Goal: Browse casually: Explore the website without a specific task or goal

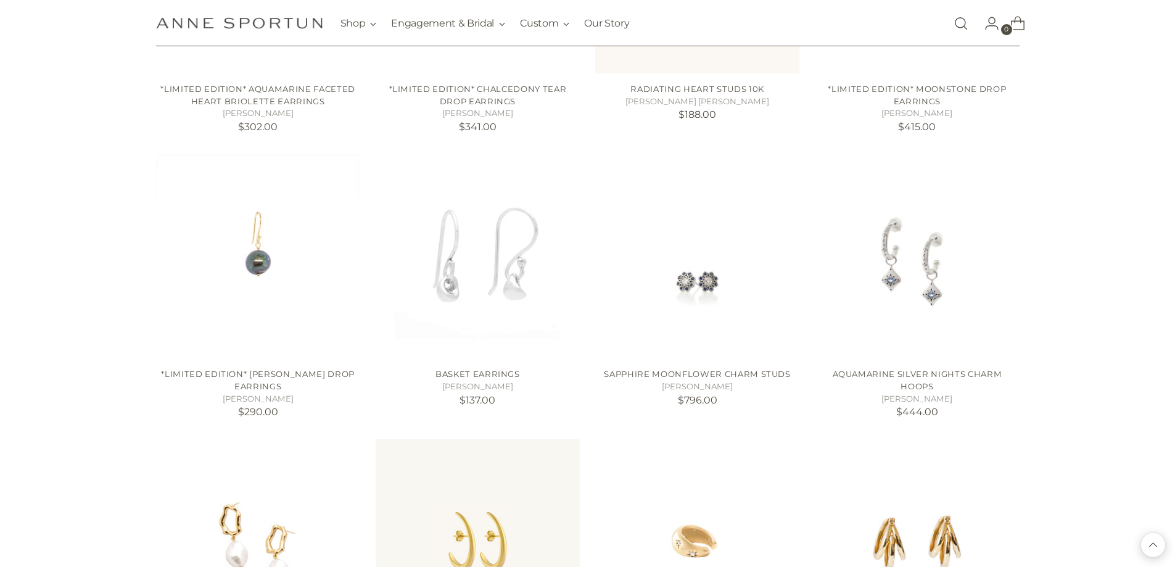
scroll to position [987, 0]
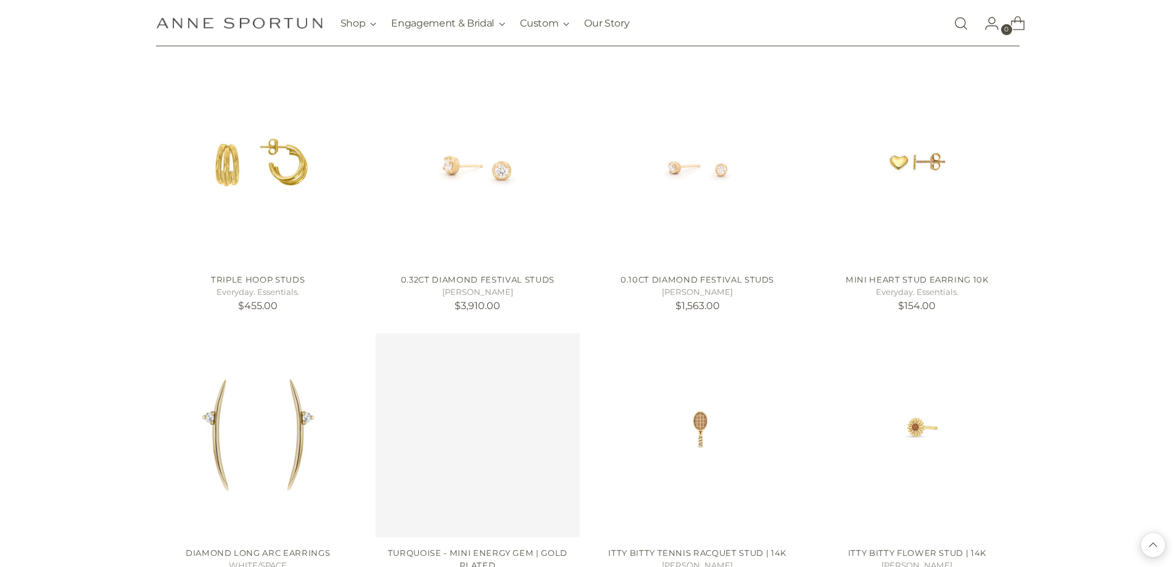
scroll to position [2221, 0]
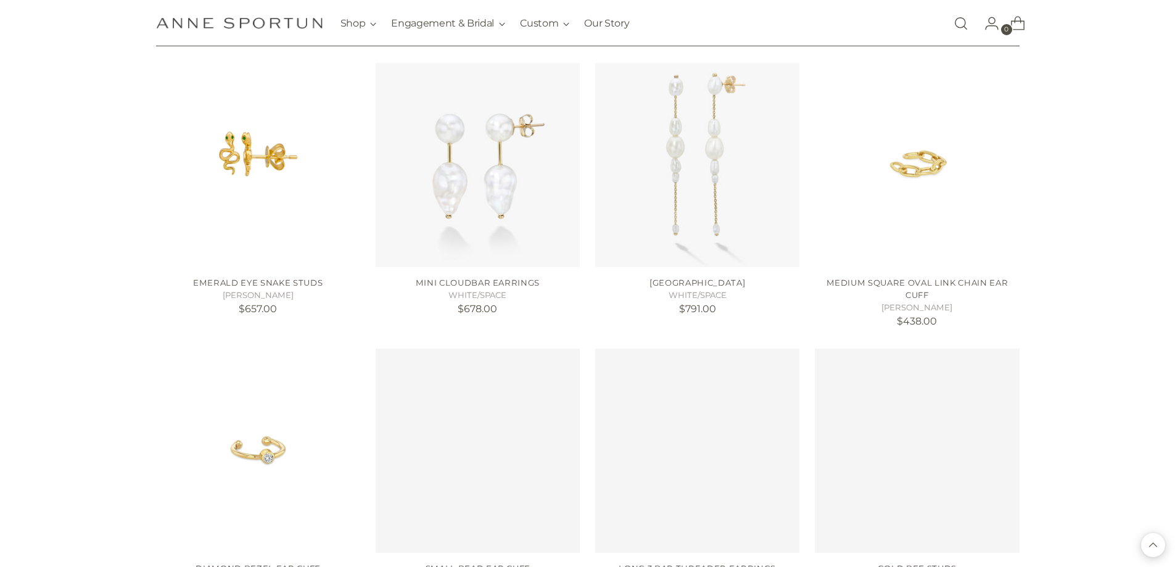
scroll to position [3085, 0]
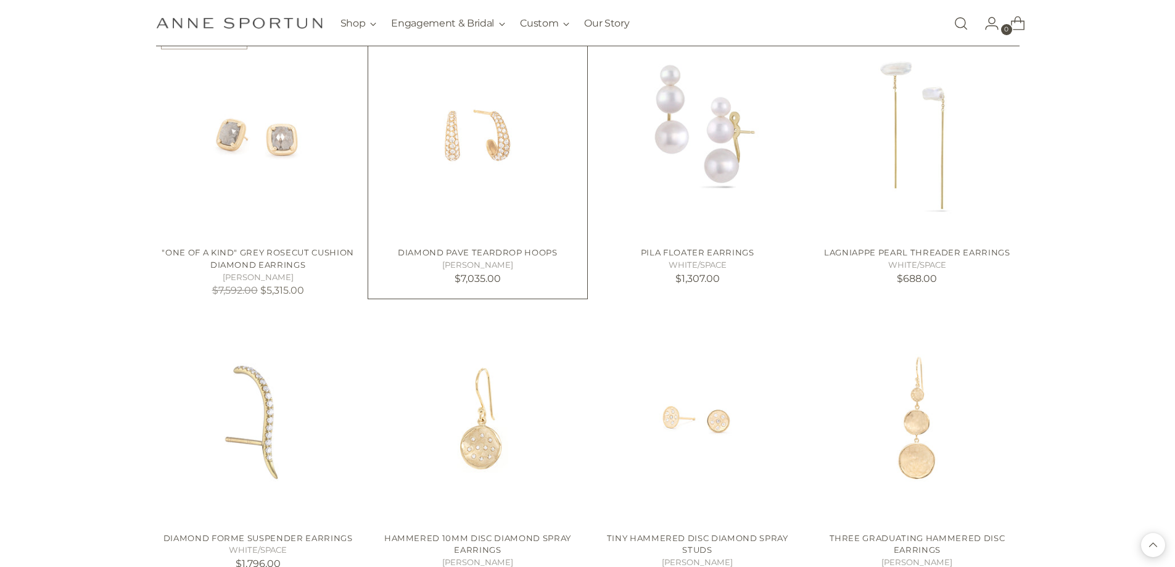
scroll to position [4504, 0]
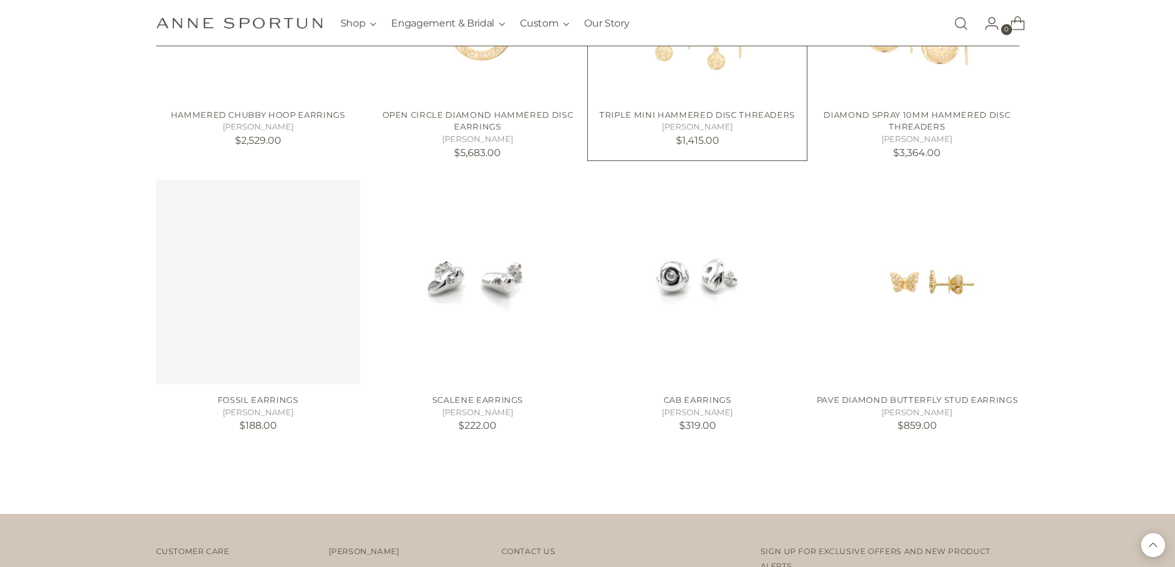
scroll to position [5491, 0]
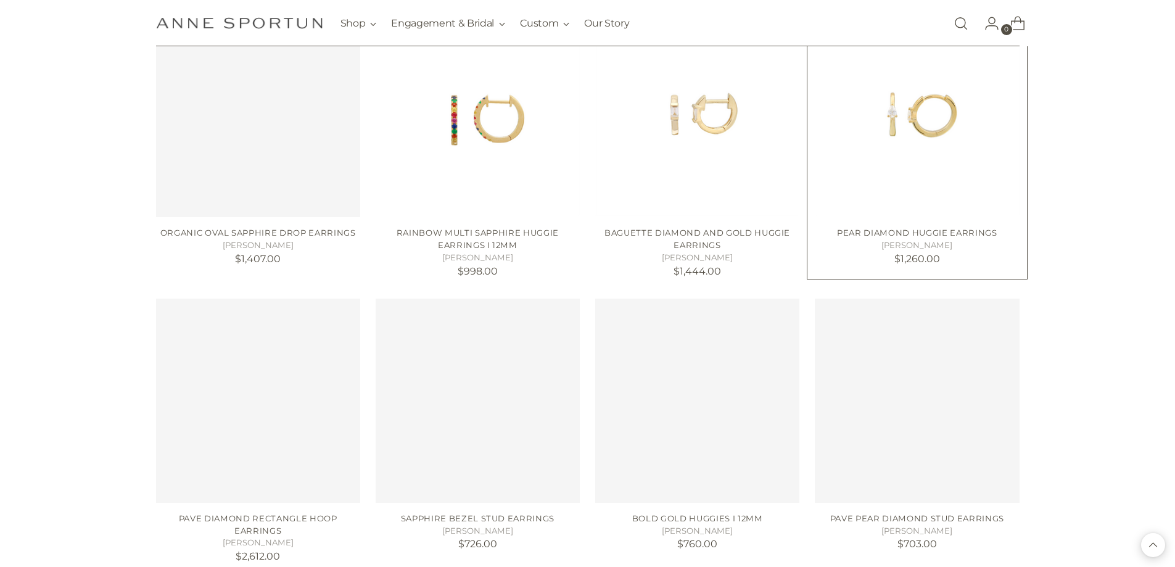
scroll to position [6787, 0]
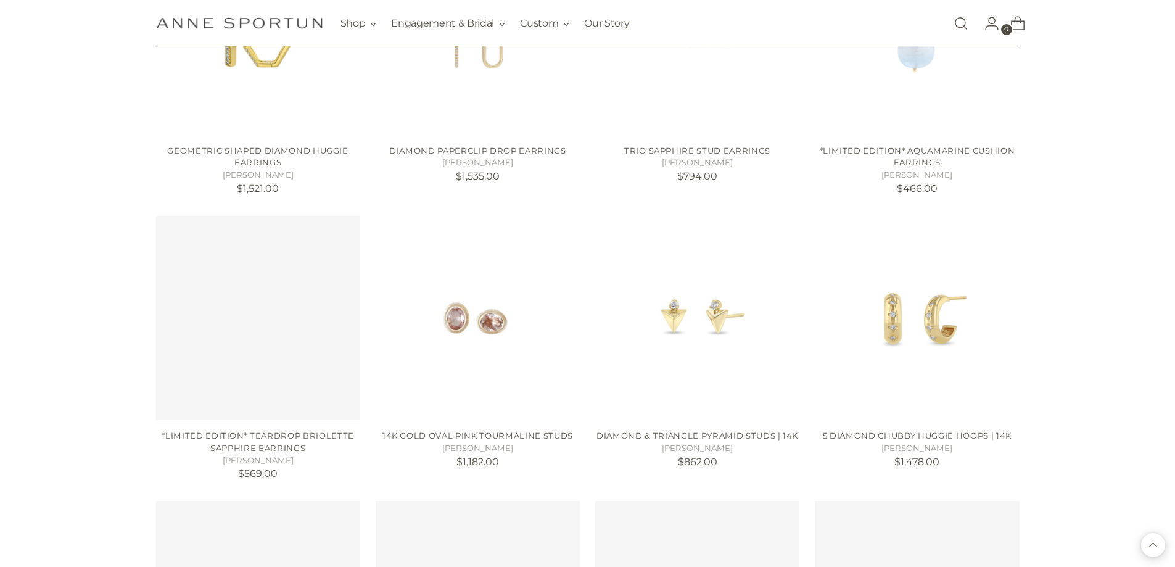
scroll to position [7898, 0]
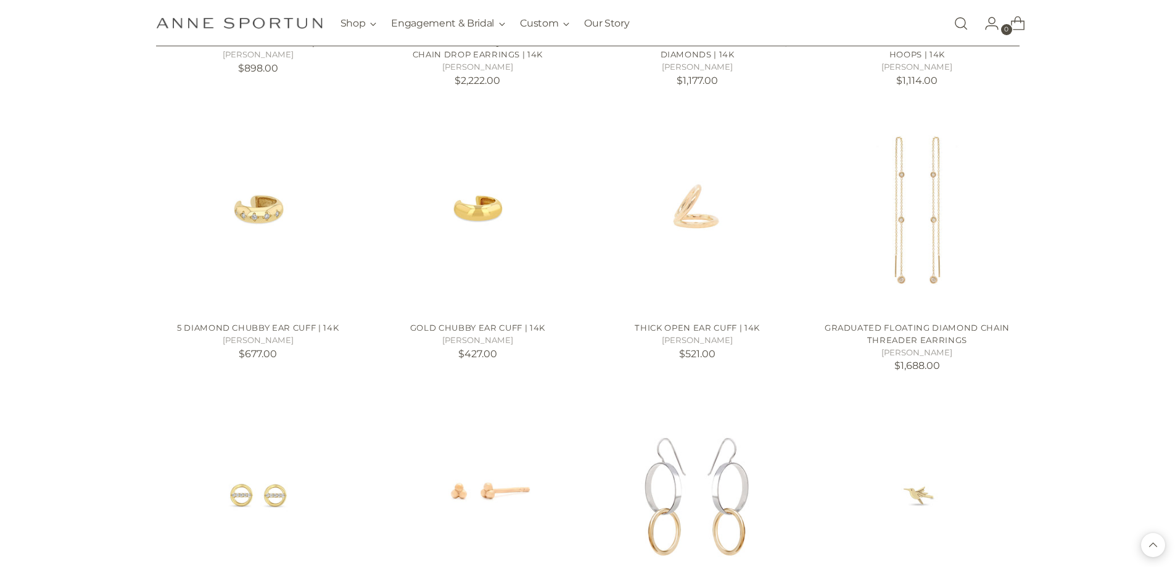
scroll to position [8700, 0]
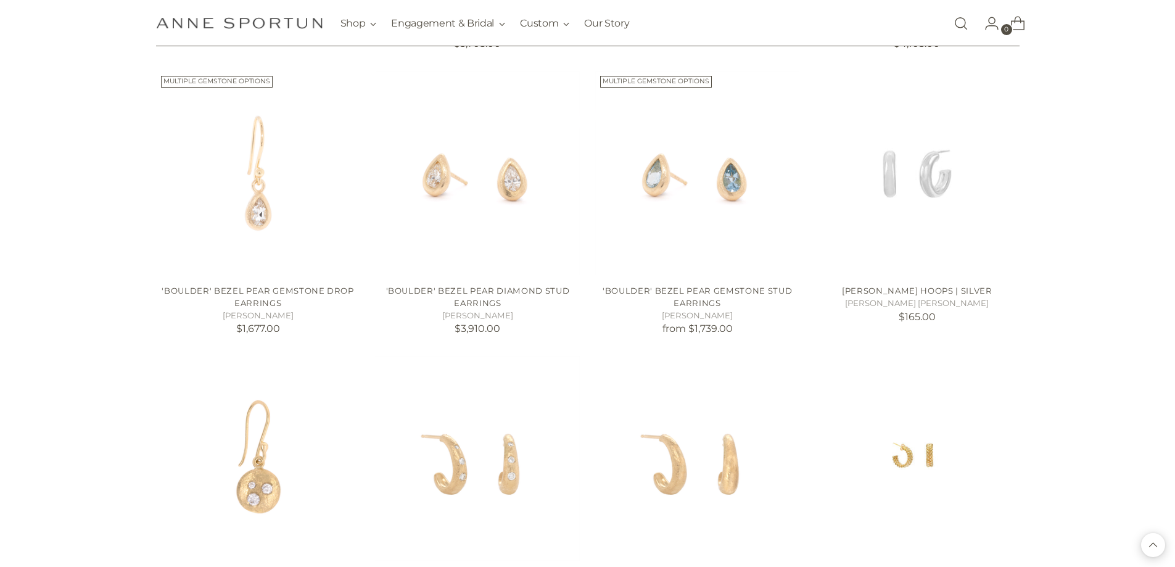
scroll to position [10180, 0]
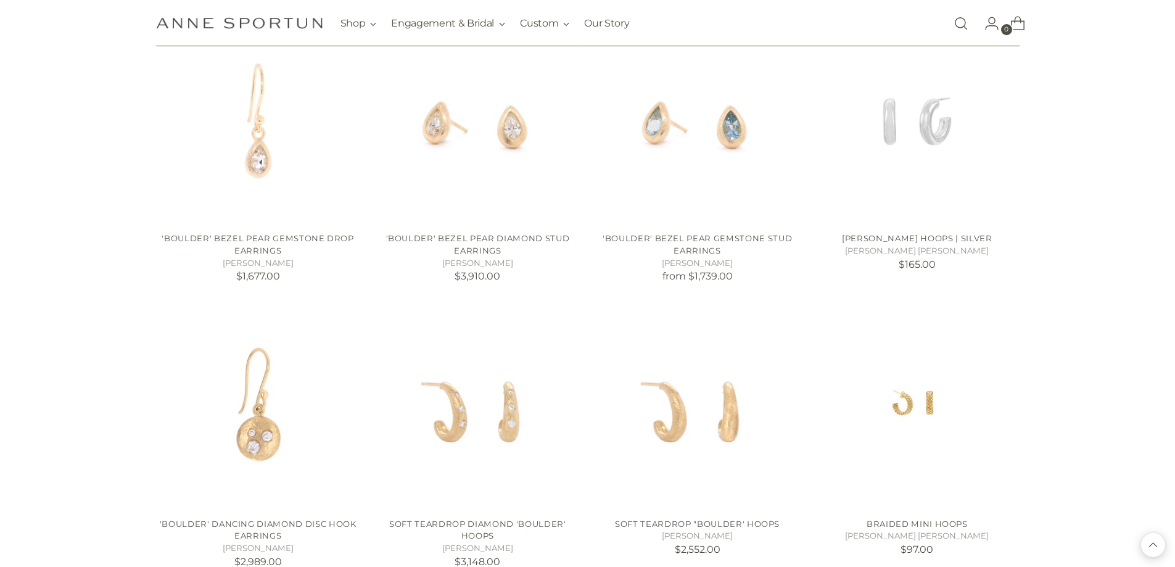
scroll to position [10242, 0]
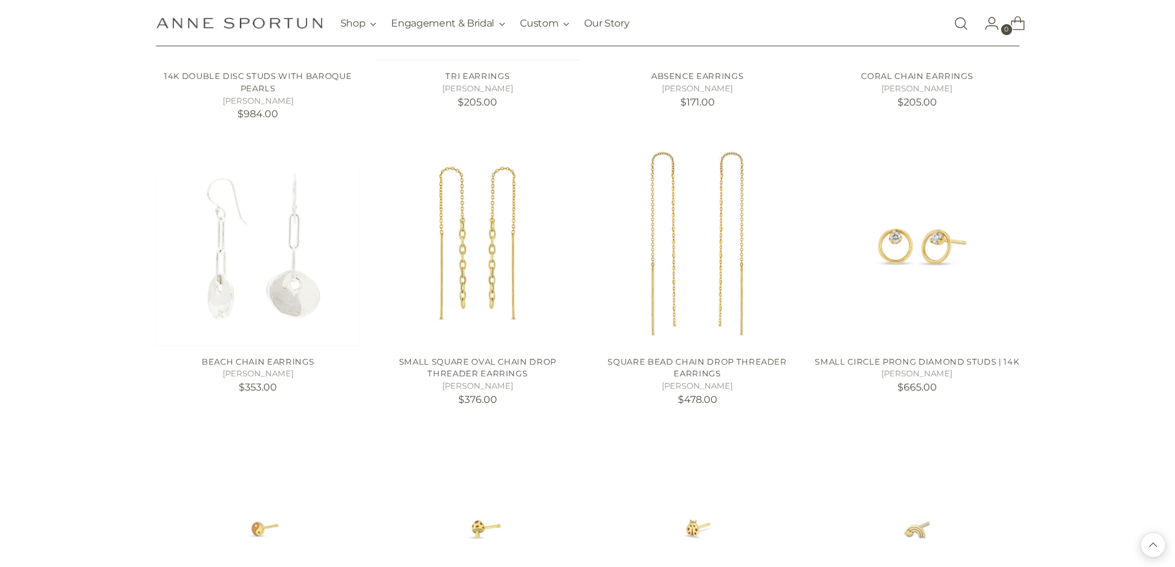
scroll to position [12463, 0]
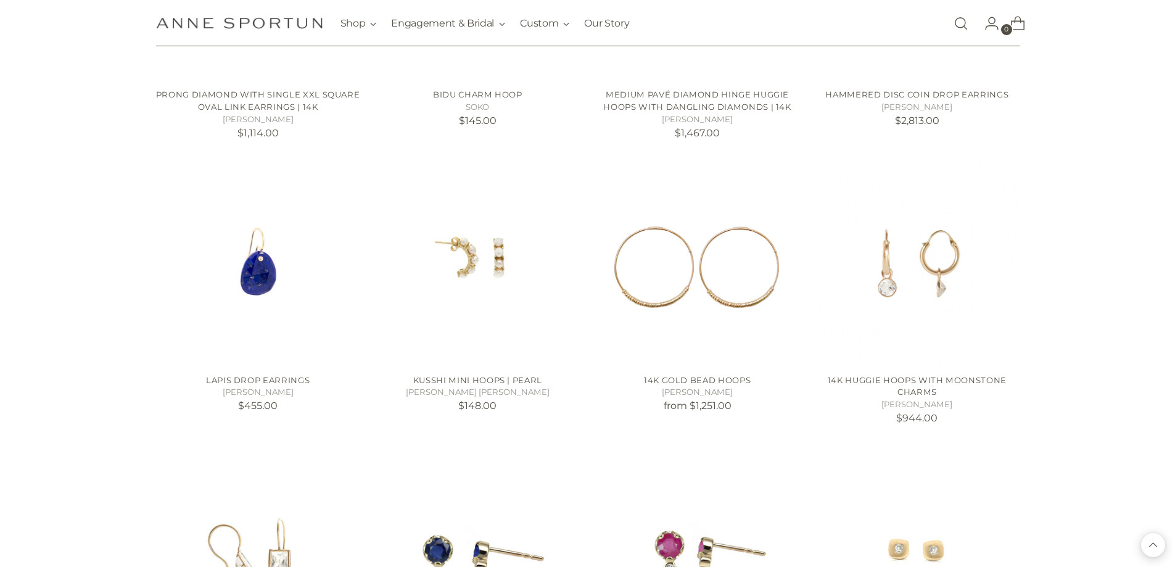
scroll to position [13583, 0]
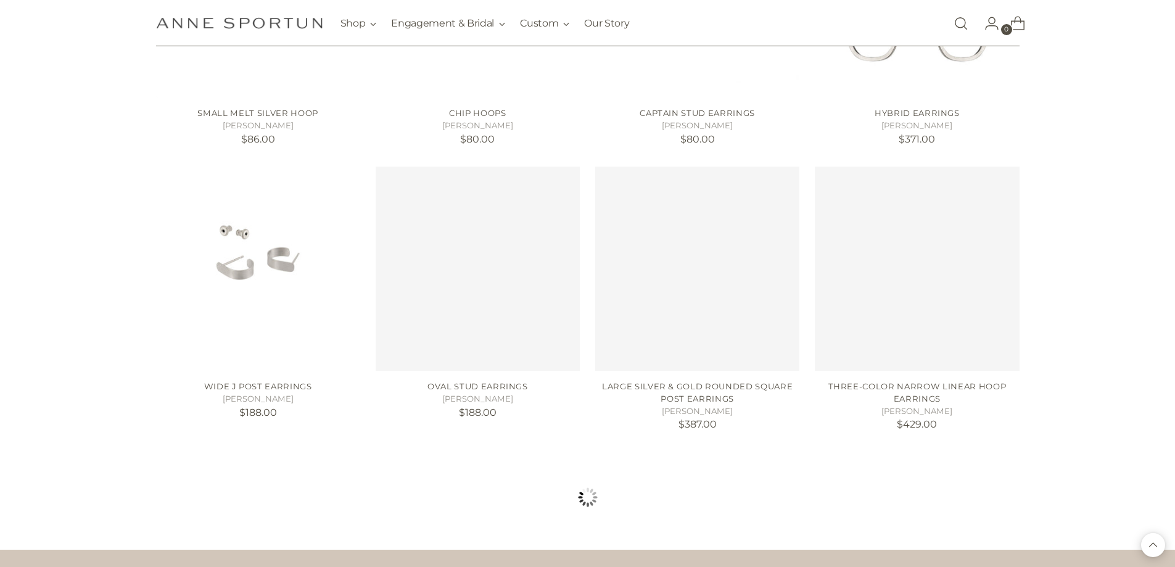
scroll to position [14623, 0]
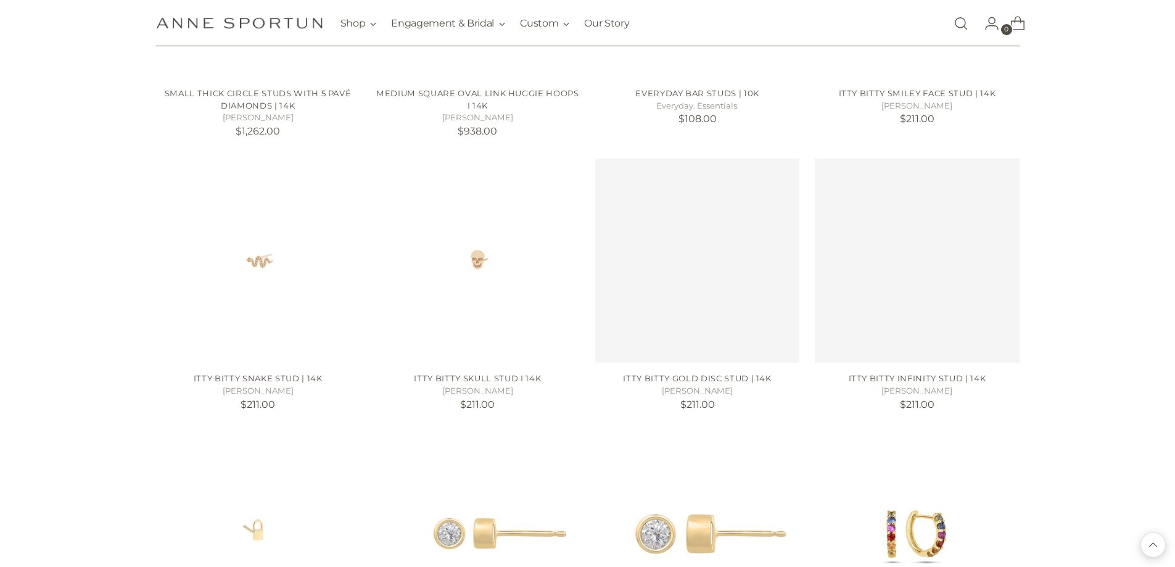
scroll to position [15733, 0]
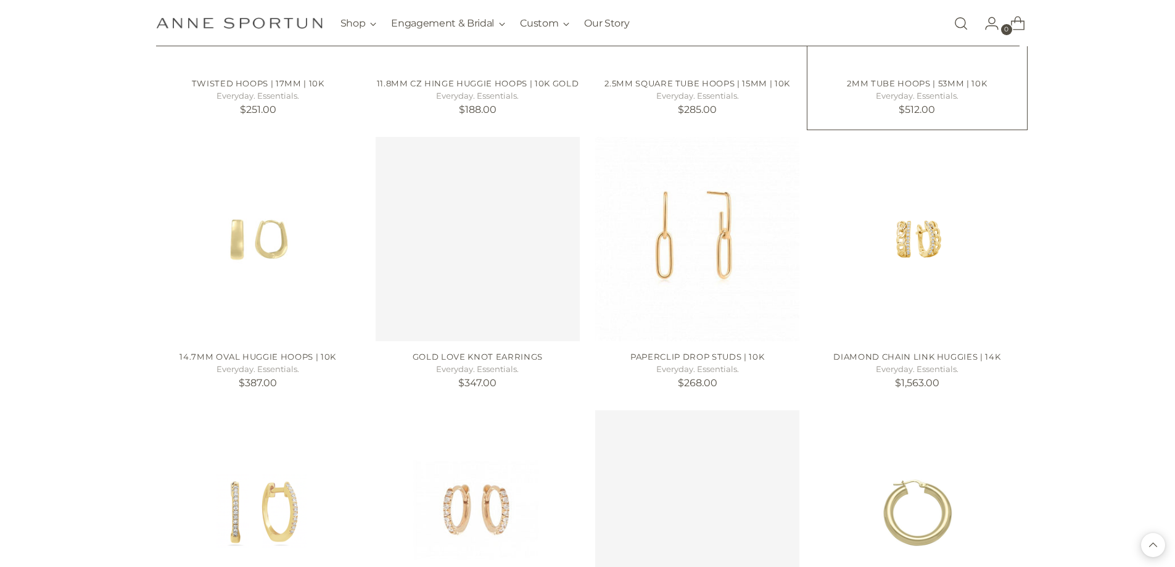
scroll to position [16597, 0]
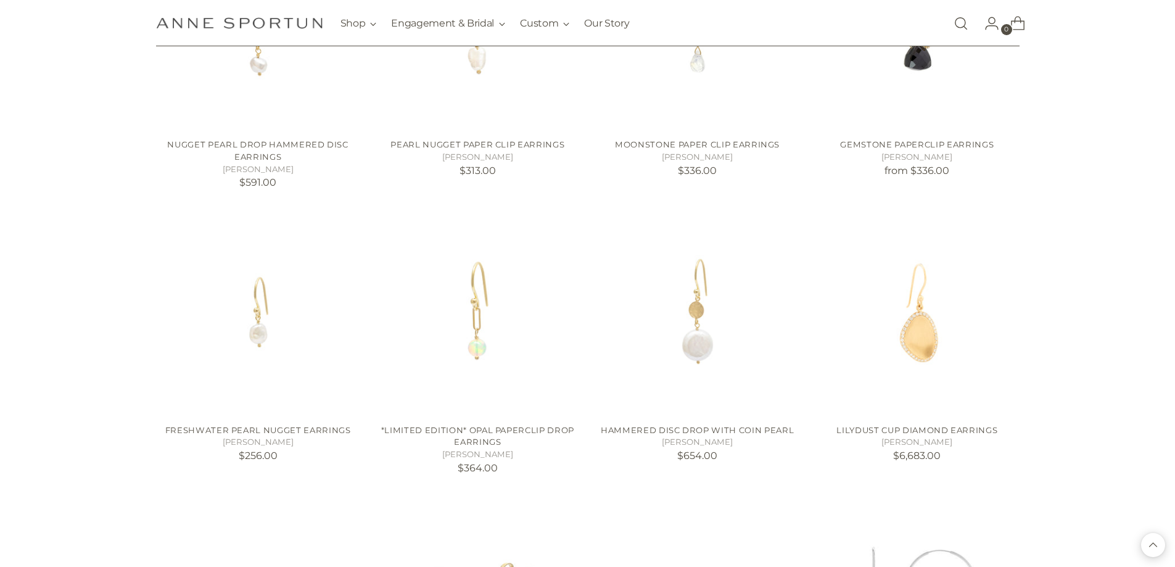
scroll to position [18079, 0]
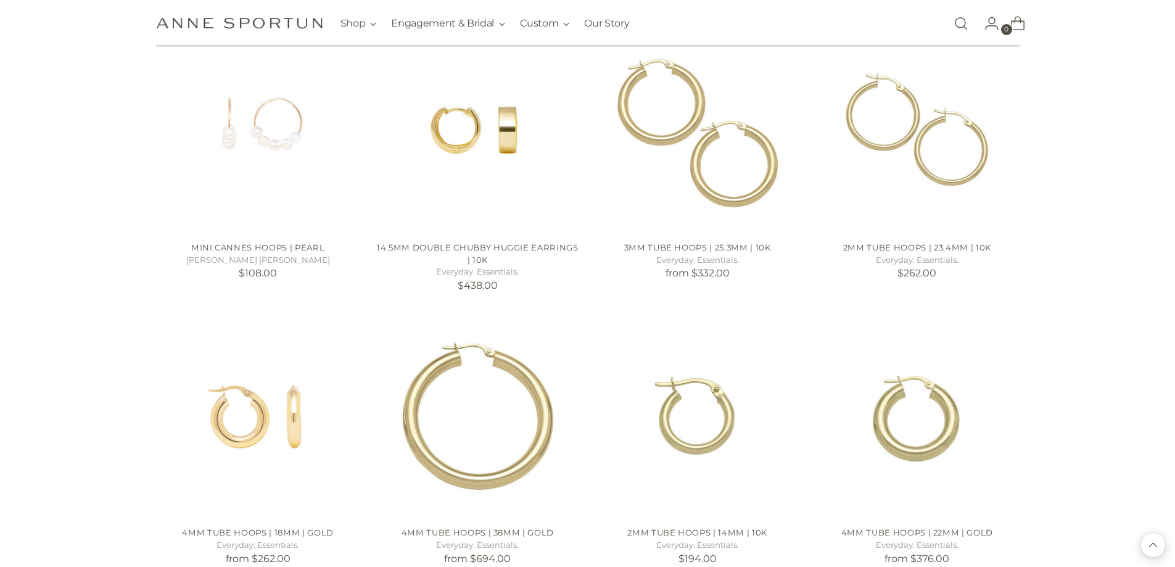
scroll to position [19065, 0]
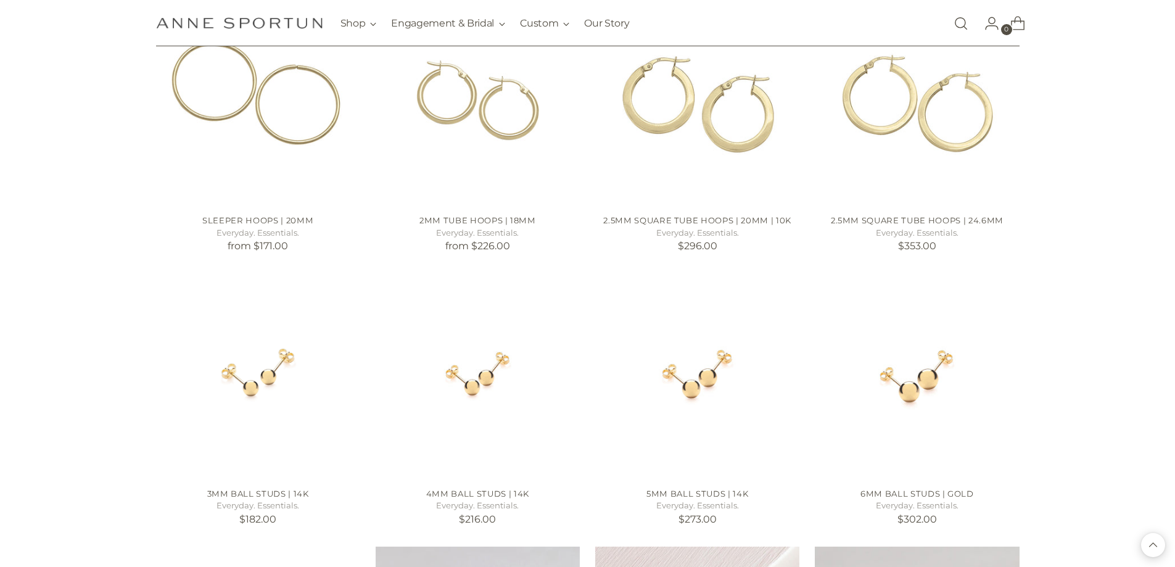
scroll to position [20052, 0]
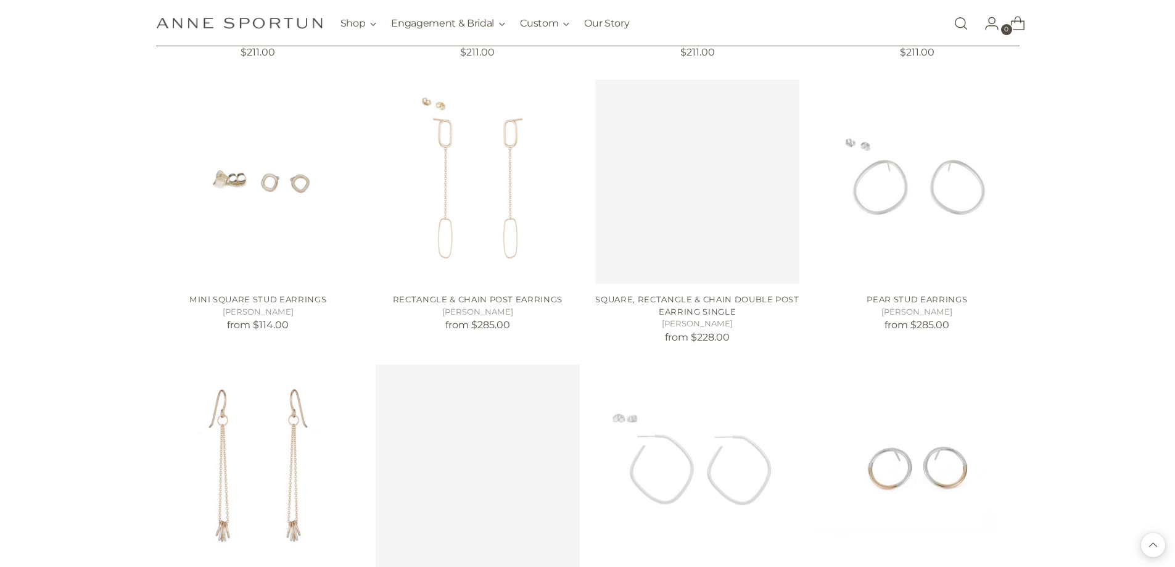
scroll to position [21410, 0]
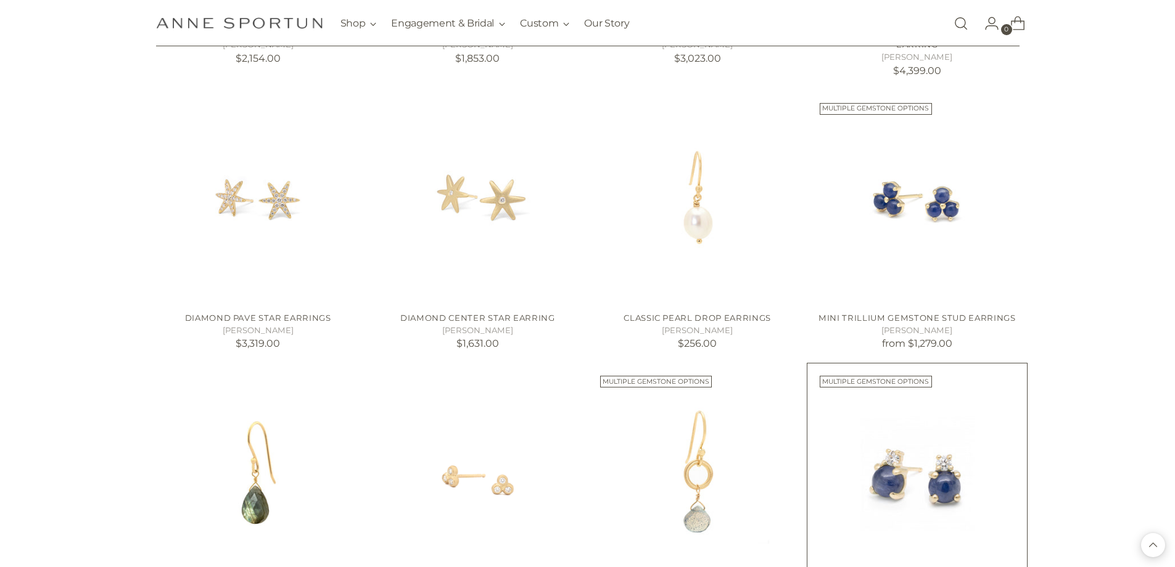
scroll to position [22459, 0]
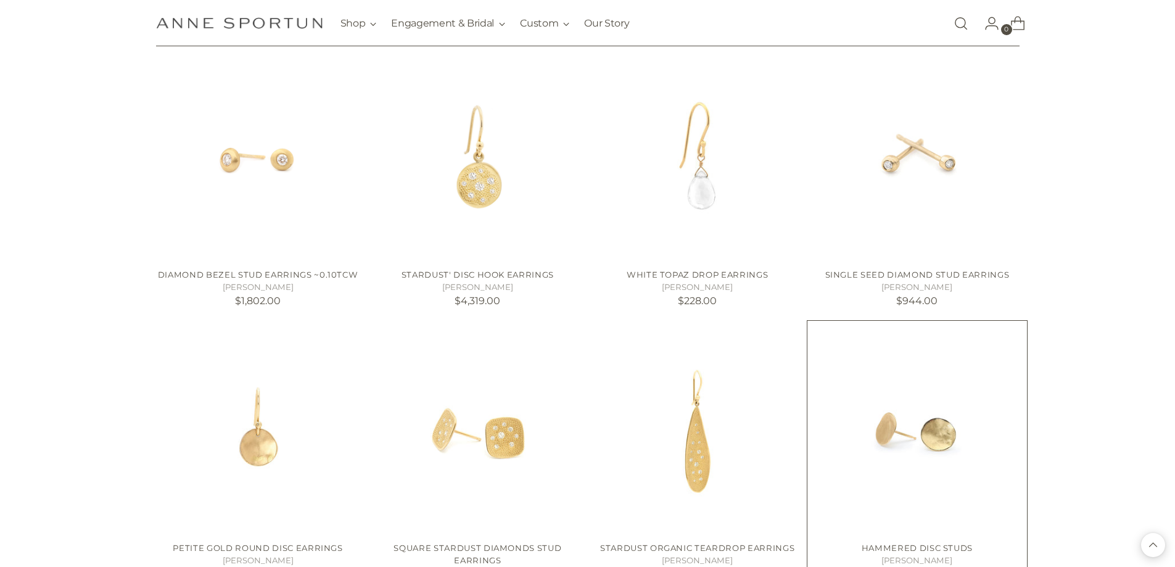
scroll to position [23446, 0]
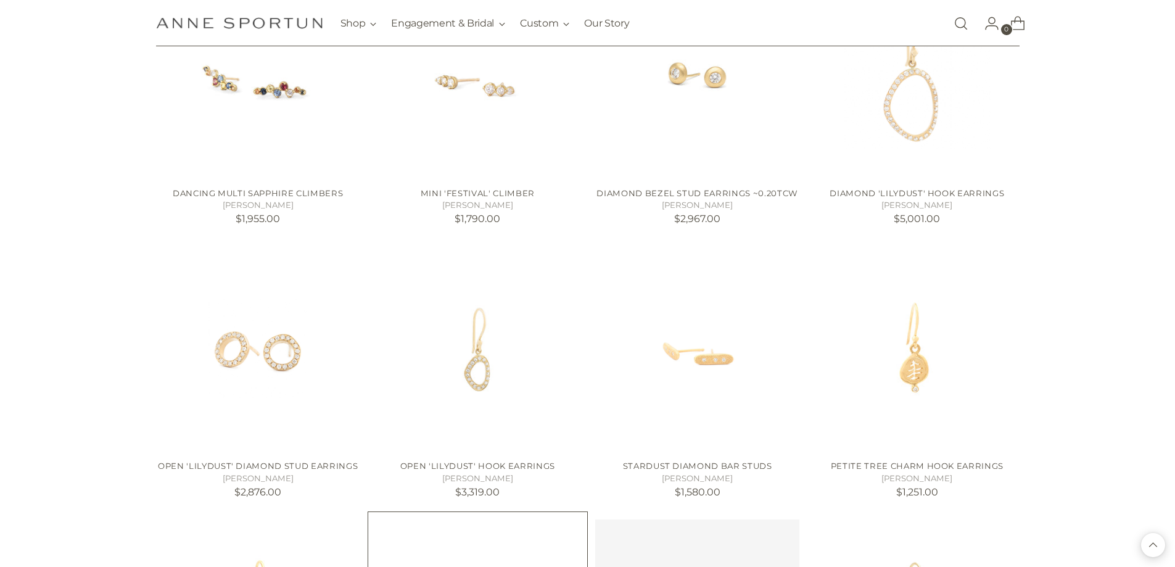
scroll to position [24680, 0]
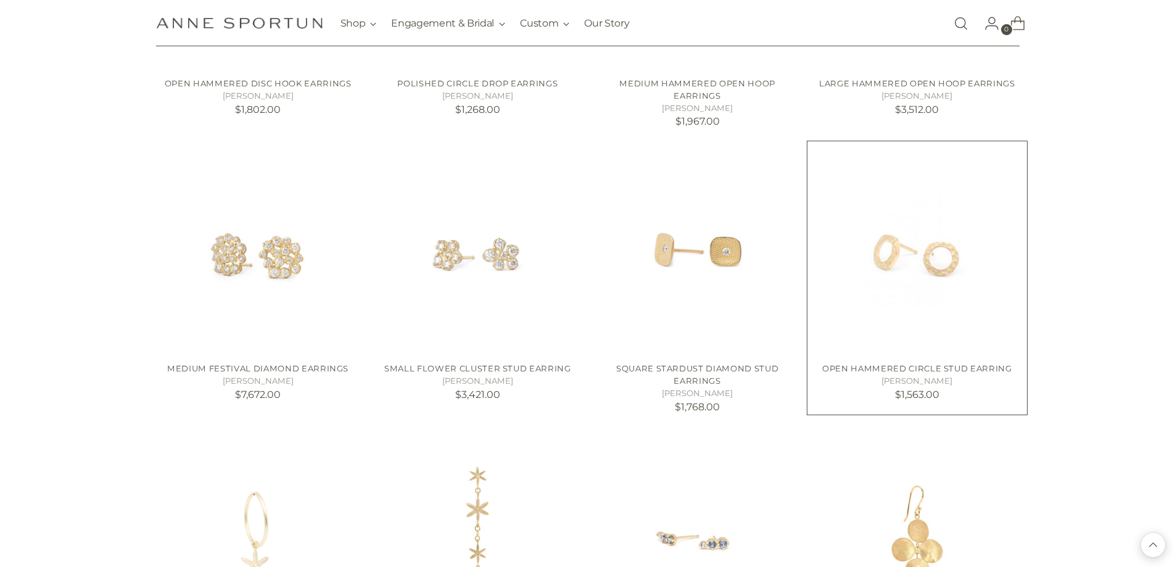
scroll to position [25577, 0]
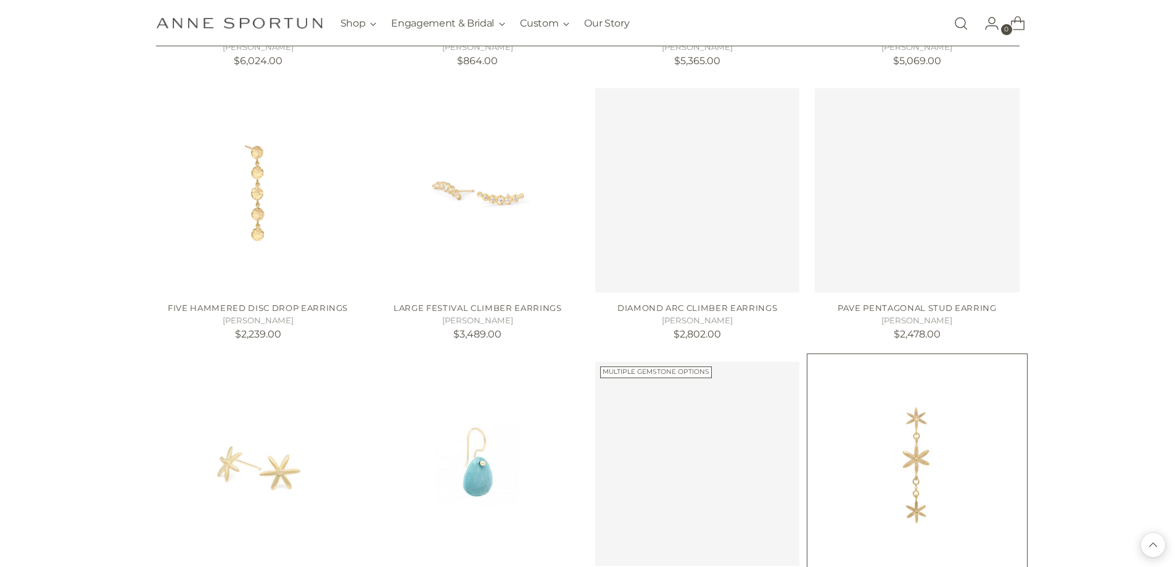
scroll to position [26749, 0]
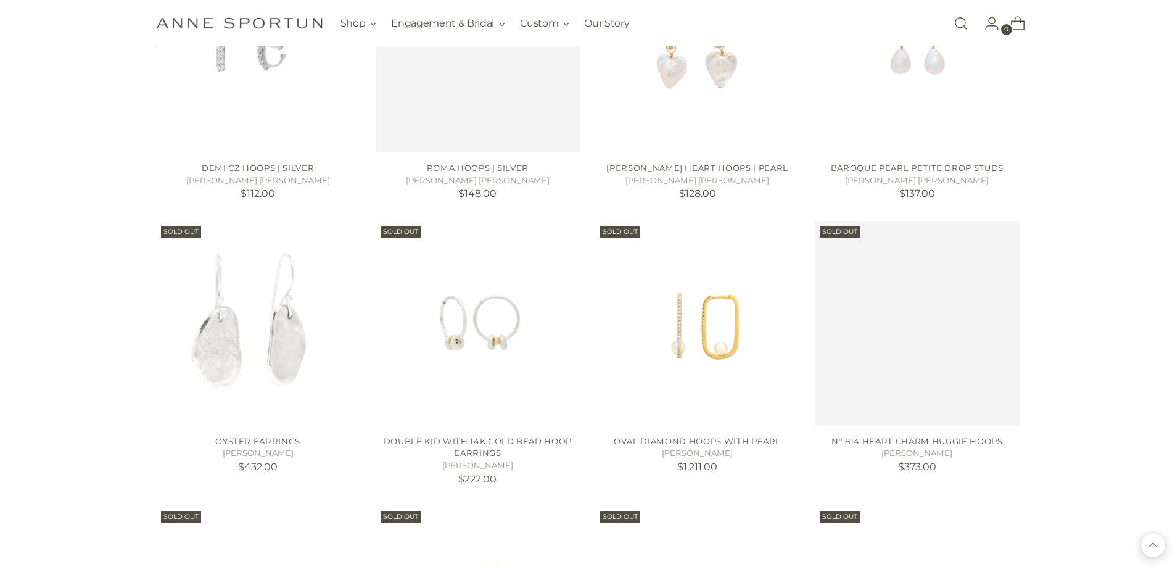
scroll to position [28168, 0]
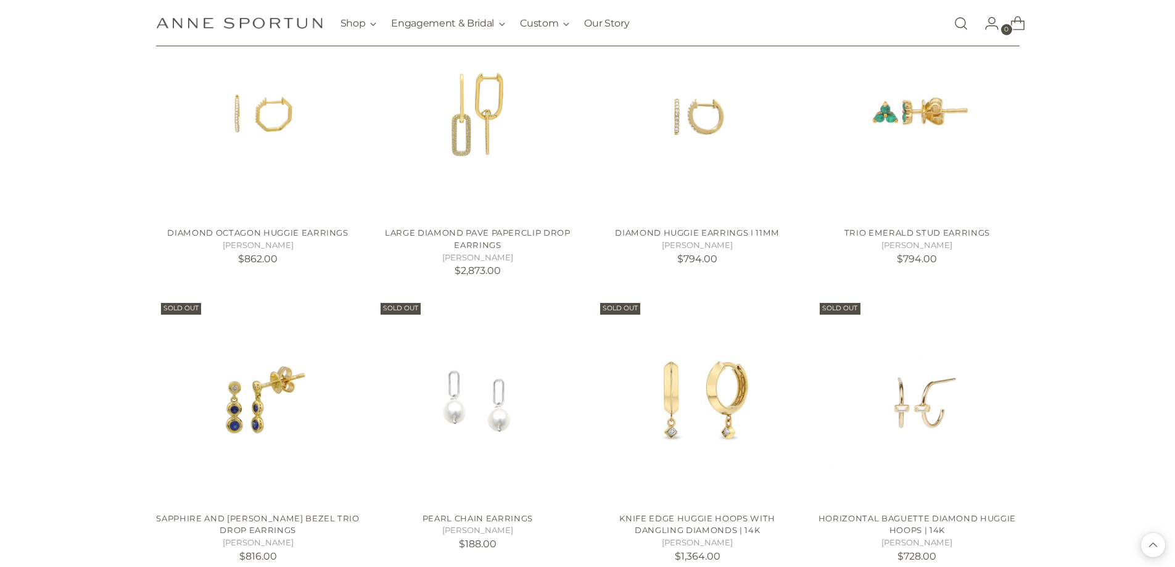
scroll to position [28722, 0]
